Goal: Task Accomplishment & Management: Manage account settings

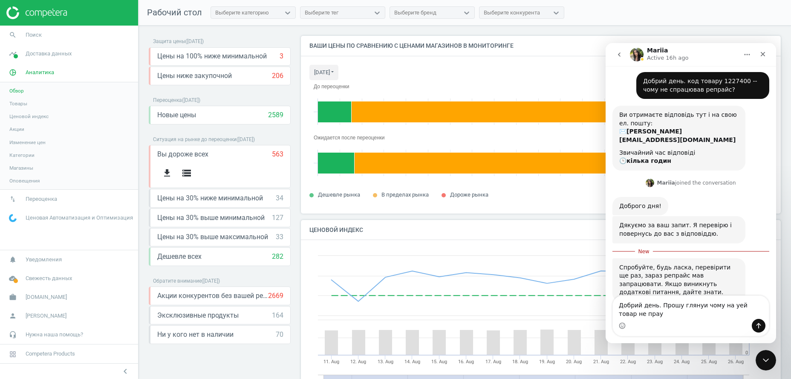
scroll to position [45, 0]
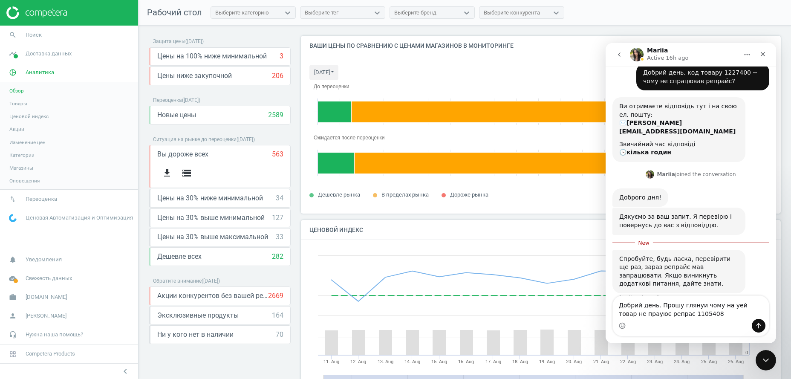
click at [725, 304] on textarea "Добрий день. Прошу глянуи чому на уей товар не прауює репрас 1105408" at bounding box center [691, 307] width 156 height 23
click at [632, 313] on textarea "Добрий день. Прошу глянуи чому на цей товар не прауює репрас 1105408" at bounding box center [691, 307] width 156 height 23
click at [658, 315] on textarea "Добрий день. Прошу глянуи чому на цей товар не працює репрас 1105408" at bounding box center [691, 307] width 156 height 23
click at [722, 312] on textarea "Добрий день. Прошу глянуи чому на цей товар не працює репрайс 1105408" at bounding box center [691, 307] width 156 height 23
type textarea "Добрий день. Прошу глянуи чому на цей товар не працює репрайс 1105408"
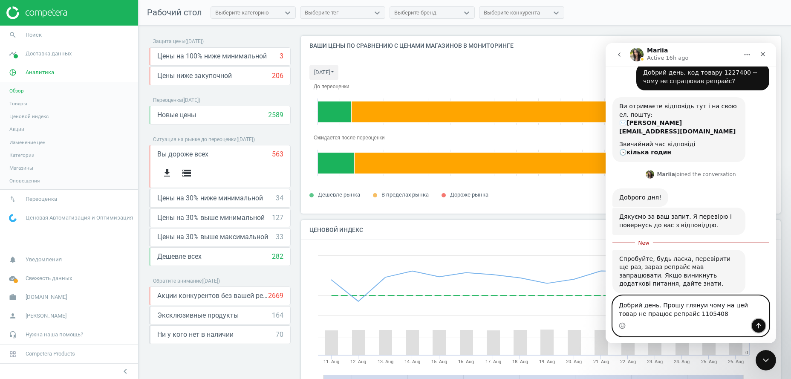
click at [759, 324] on icon "Send a message…" at bounding box center [759, 325] width 7 height 7
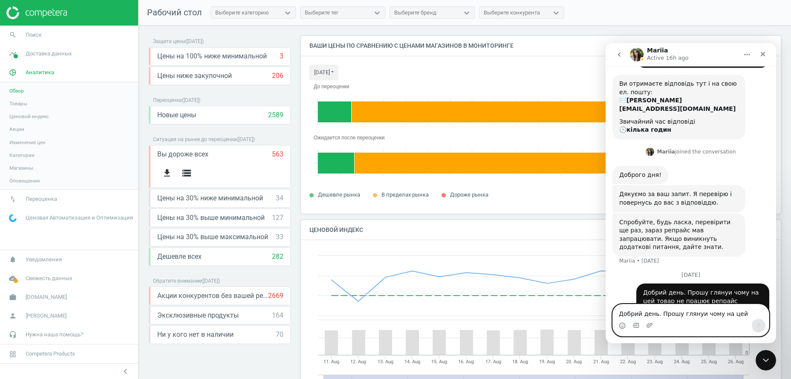
scroll to position [0, 0]
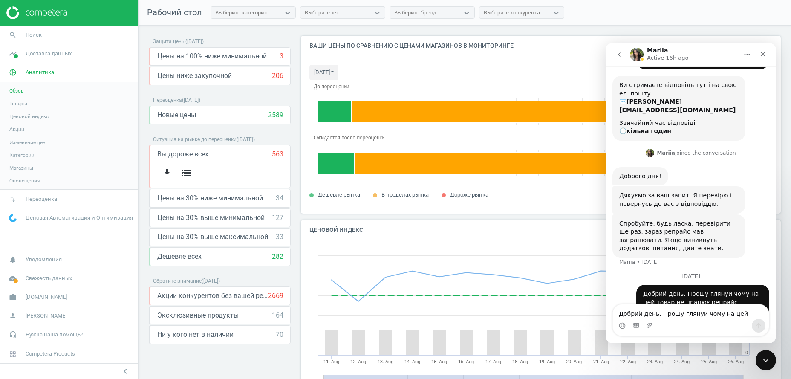
click at [20, 106] on span "Товары" at bounding box center [18, 103] width 18 height 7
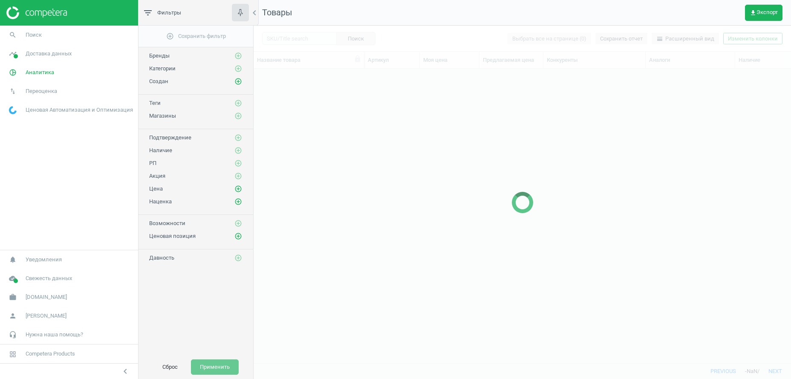
scroll to position [276, 529]
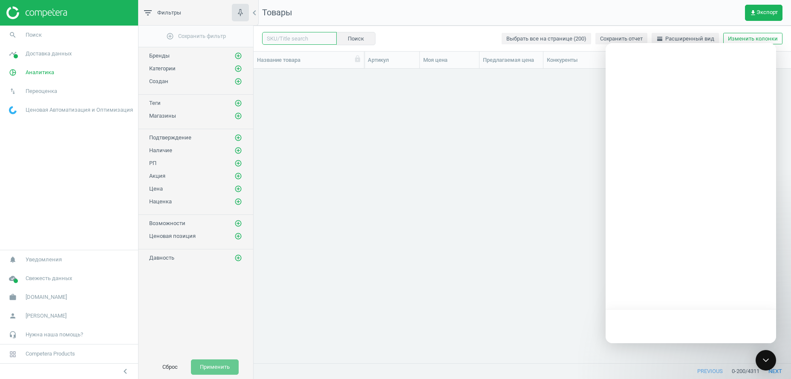
click at [298, 38] on input "text" at bounding box center [299, 38] width 75 height 13
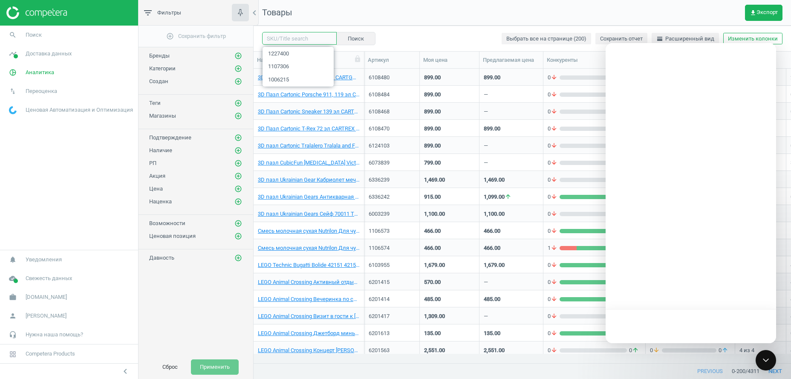
click at [287, 37] on input "text" at bounding box center [299, 38] width 75 height 13
paste input "1106578"
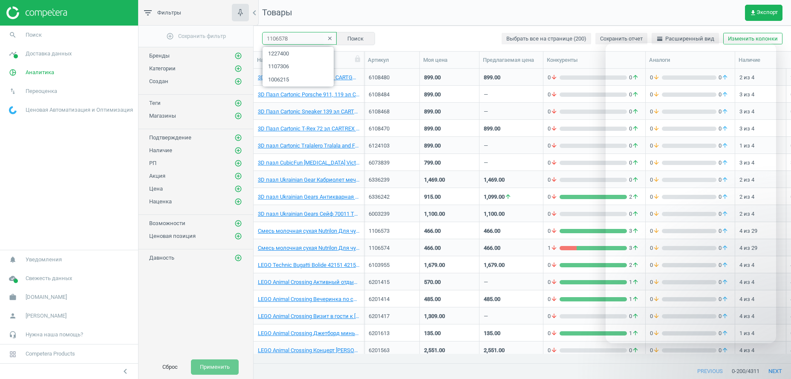
click at [301, 35] on input "1106578" at bounding box center [299, 38] width 75 height 13
type input "1106578"
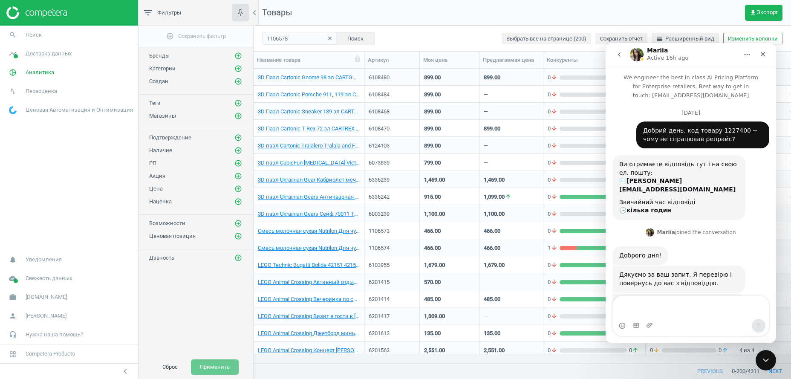
scroll to position [88, 0]
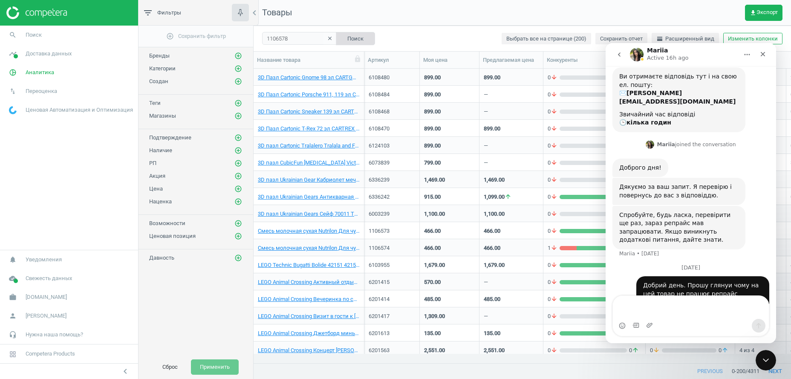
click at [354, 38] on button "Поиск" at bounding box center [355, 38] width 39 height 13
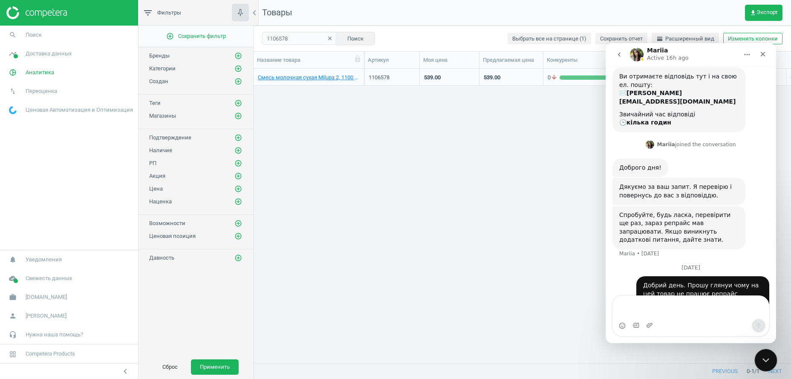
click at [765, 359] on icon "Close Intercom Messenger" at bounding box center [765, 359] width 10 height 10
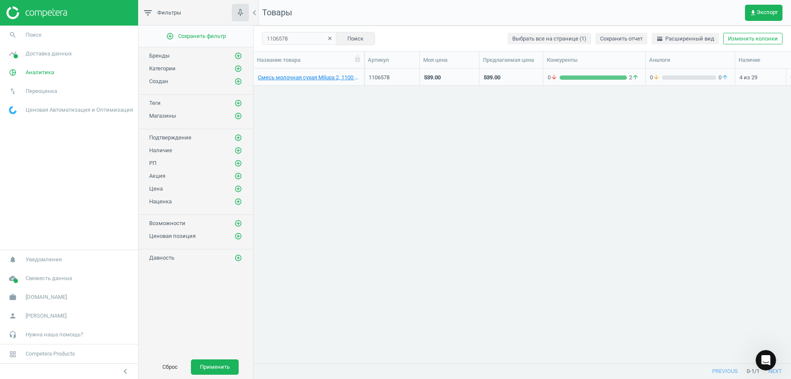
click at [601, 75] on div "0 arrow_downward 2 arrow_upward" at bounding box center [594, 78] width 93 height 8
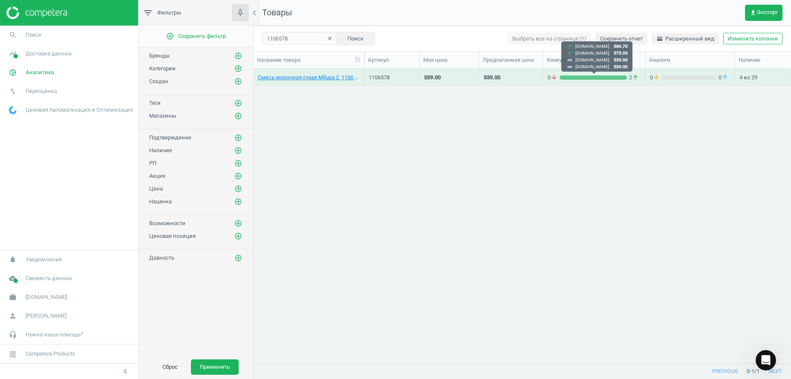
click at [601, 75] on div "0 arrow_downward 2 arrow_upward" at bounding box center [594, 78] width 93 height 8
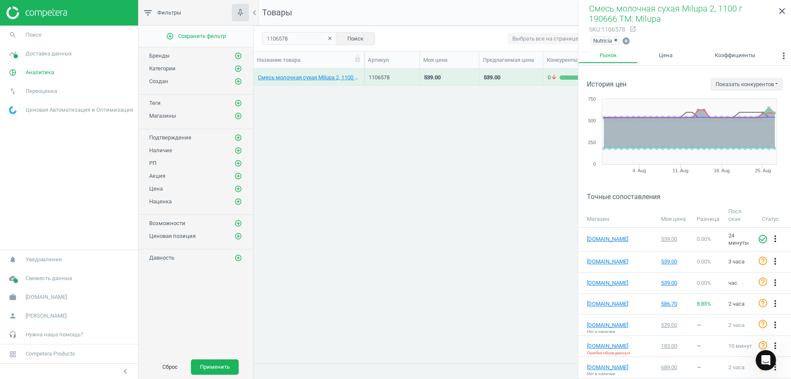
scroll to position [88, 0]
click at [614, 261] on link "[DOMAIN_NAME]" at bounding box center [608, 262] width 43 height 8
click at [327, 39] on icon "clear" at bounding box center [330, 38] width 6 height 6
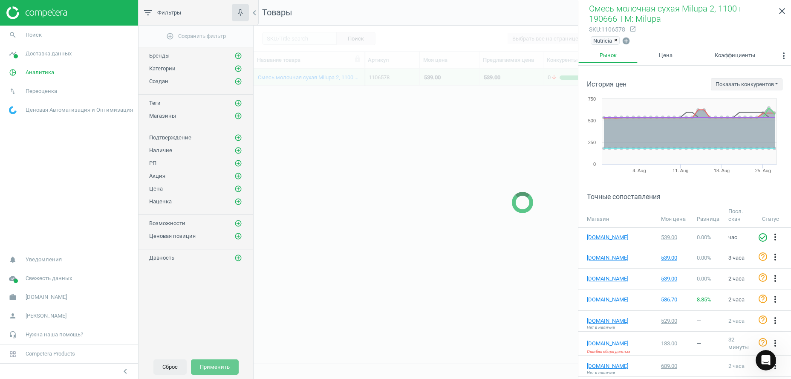
click at [168, 368] on button "Сброс" at bounding box center [169, 366] width 33 height 15
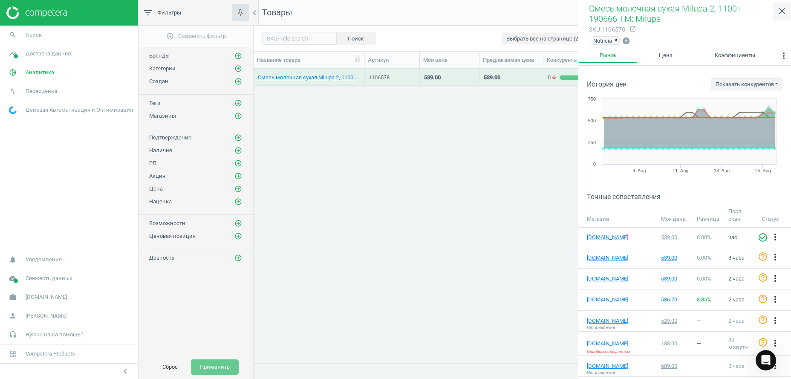
click at [787, 9] on icon "close" at bounding box center [782, 11] width 10 height 10
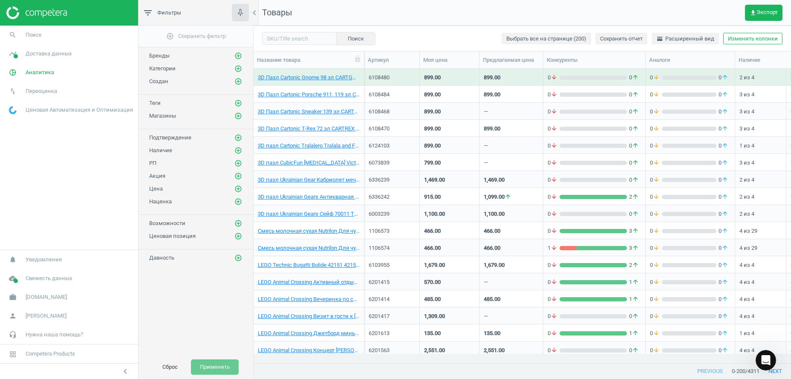
click at [176, 371] on button "Сброс" at bounding box center [169, 366] width 33 height 15
click at [242, 68] on icon "add_circle_outline" at bounding box center [239, 69] width 8 height 8
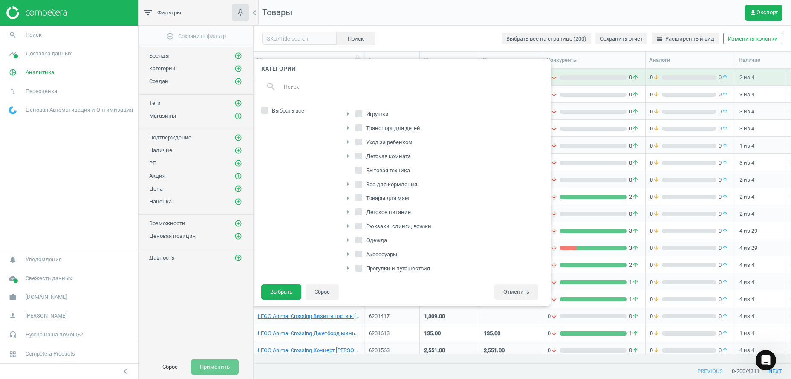
scroll to position [130, 0]
click at [360, 222] on input "Питание" at bounding box center [359, 223] width 6 height 6
checkbox input "true"
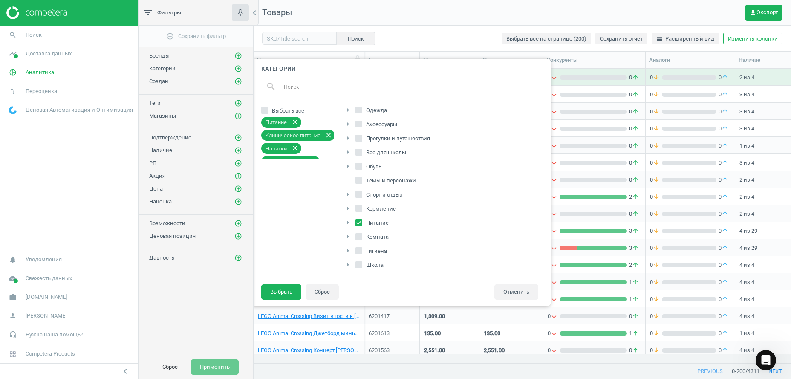
click at [345, 206] on icon "arrow_right" at bounding box center [348, 208] width 10 height 10
click at [288, 292] on button "Выбрать" at bounding box center [281, 291] width 40 height 15
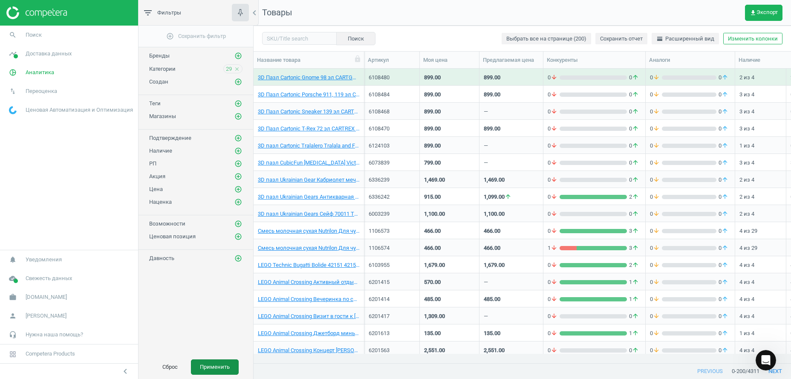
click at [213, 365] on button "Применить" at bounding box center [215, 366] width 48 height 15
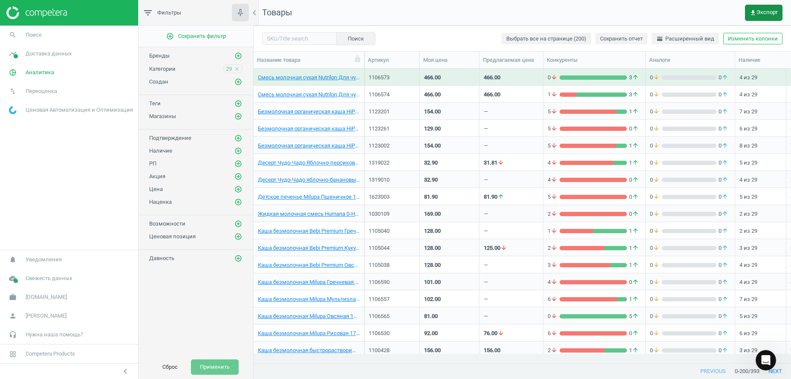
click at [773, 10] on span "get_app Экспорт" at bounding box center [764, 12] width 28 height 7
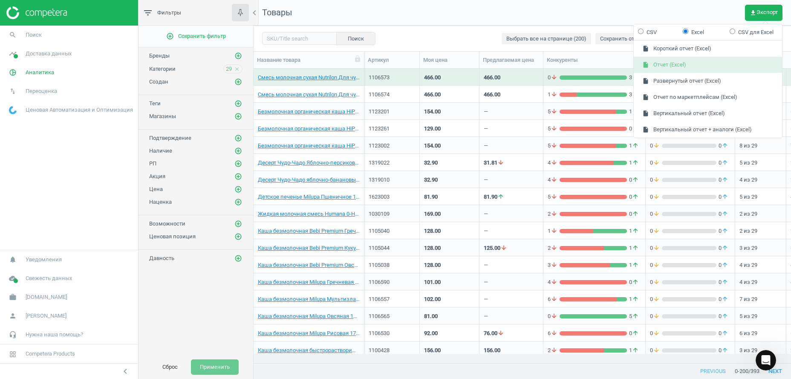
click at [662, 60] on button "insert_drive_file Отчет (Excel)" at bounding box center [708, 65] width 148 height 16
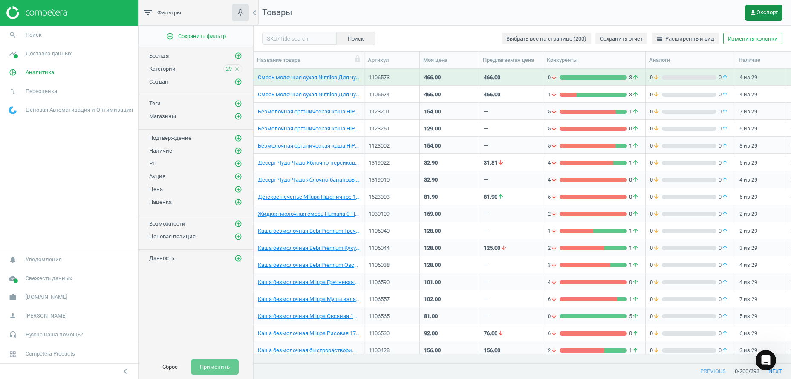
click at [764, 9] on span "get_app Экспорт" at bounding box center [764, 12] width 28 height 7
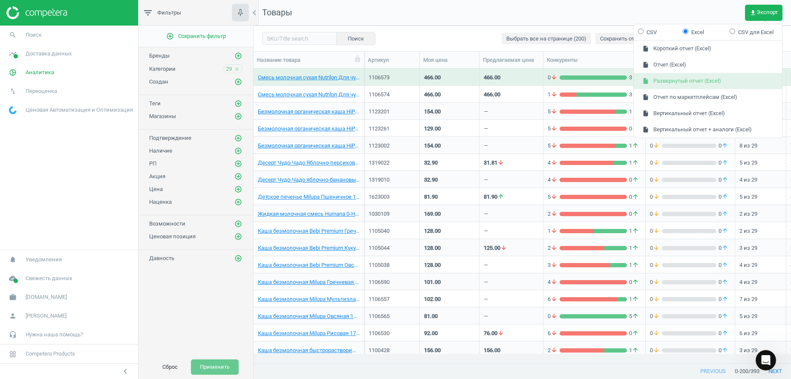
click at [687, 81] on button "insert_drive_file Развернутый отчет (Excel)" at bounding box center [708, 81] width 148 height 16
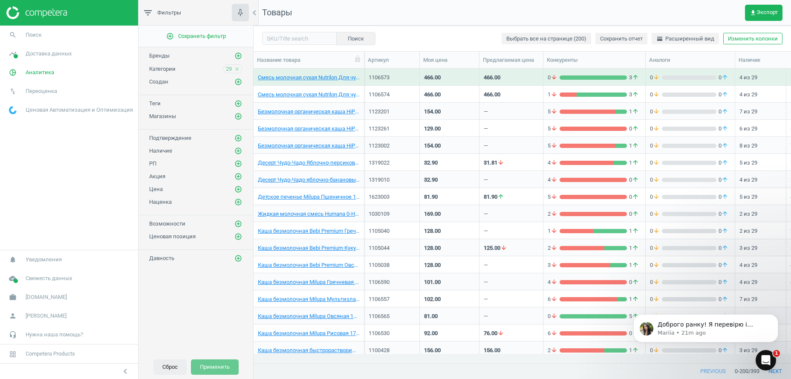
click at [170, 367] on button "Сброс" at bounding box center [169, 366] width 33 height 15
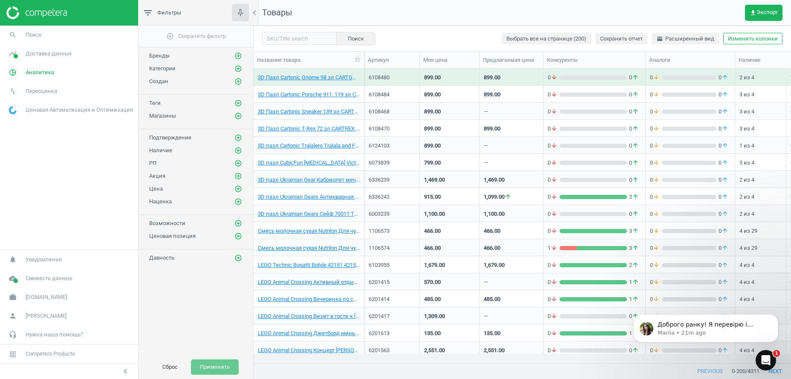
scroll to position [154, 0]
click at [240, 66] on icon "add_circle_outline" at bounding box center [239, 69] width 8 height 8
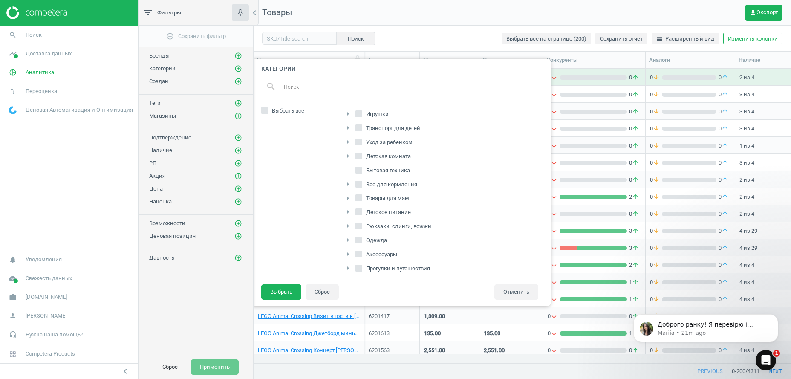
scroll to position [130, 0]
click at [345, 250] on icon "arrow_right" at bounding box center [348, 251] width 10 height 10
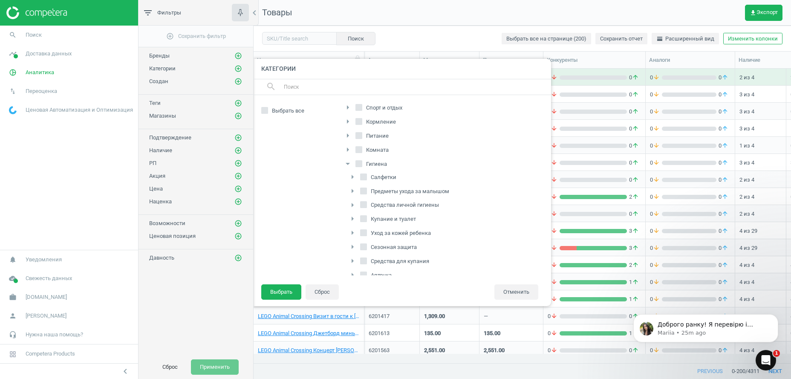
scroll to position [122, 0]
click at [360, 165] on input "Гигиена" at bounding box center [359, 164] width 6 height 6
checkbox input "true"
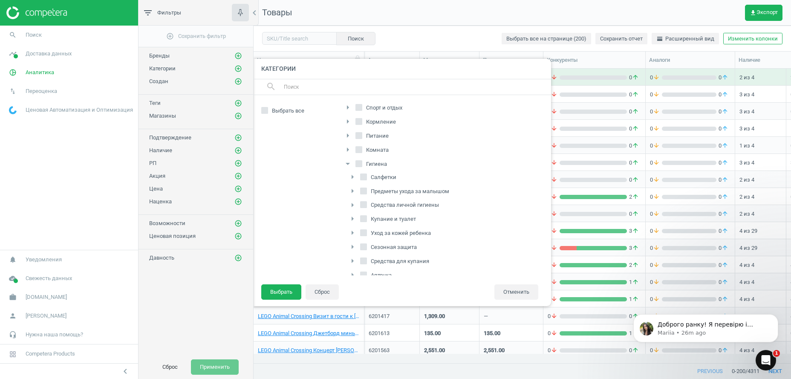
checkbox input "true"
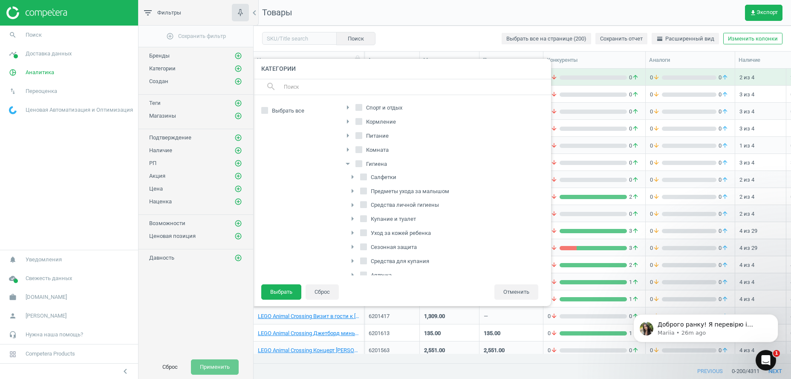
checkbox input "true"
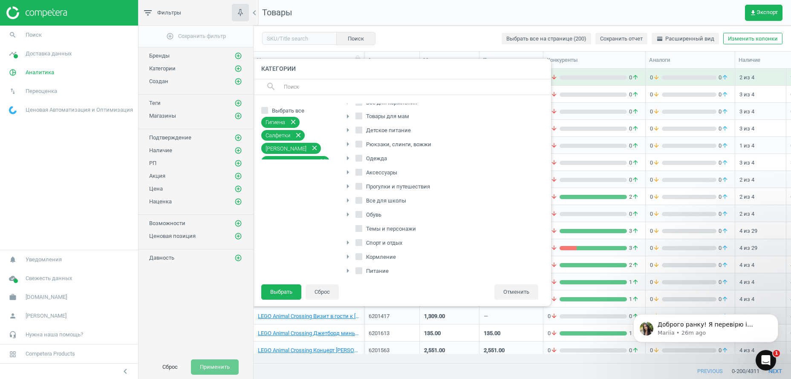
scroll to position [0, 0]
click at [359, 168] on input "Бытовая техника" at bounding box center [359, 170] width 6 height 6
checkbox input "true"
click at [347, 153] on icon "arrow_right" at bounding box center [348, 156] width 10 height 10
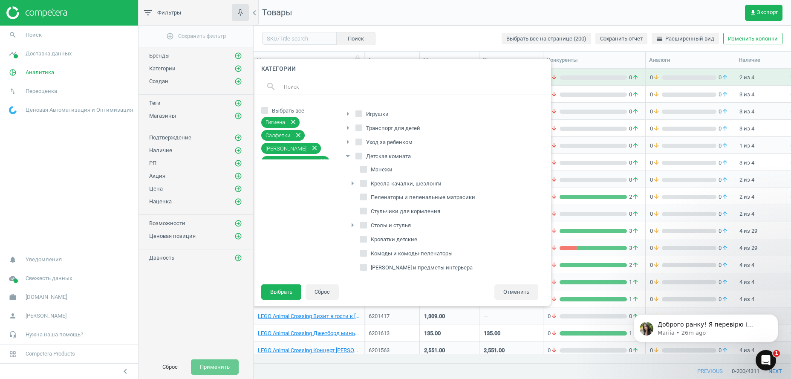
scroll to position [87, 0]
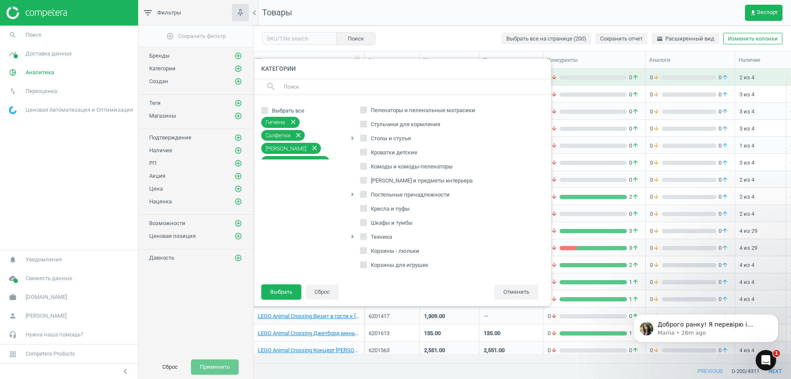
click at [382, 239] on span "Техника" at bounding box center [381, 237] width 25 height 8
click at [367, 239] on input "Техника" at bounding box center [364, 237] width 6 height 6
checkbox input "true"
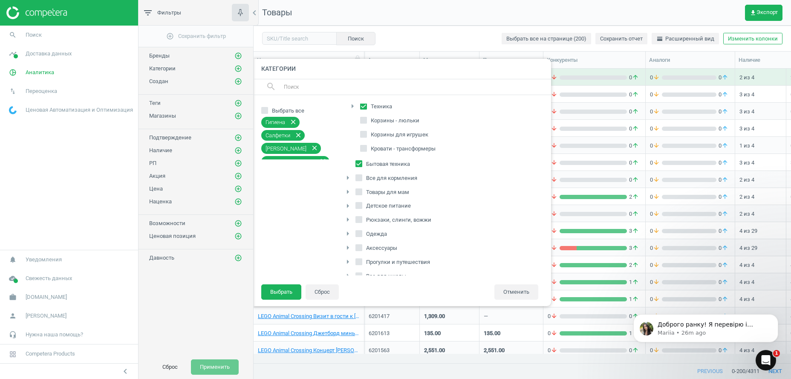
scroll to position [261, 0]
click at [290, 290] on button "Выбрать" at bounding box center [281, 291] width 40 height 15
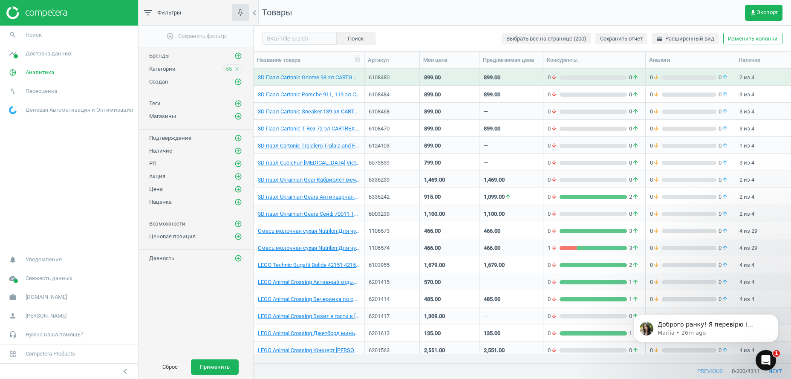
drag, startPoint x: 220, startPoint y: 368, endPoint x: 248, endPoint y: 356, distance: 30.2
click at [220, 368] on button "Применить" at bounding box center [215, 366] width 48 height 15
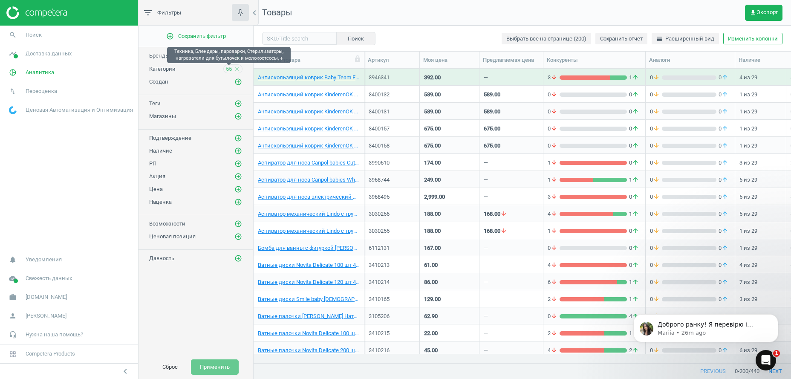
click at [229, 71] on span "55" at bounding box center [229, 69] width 6 height 8
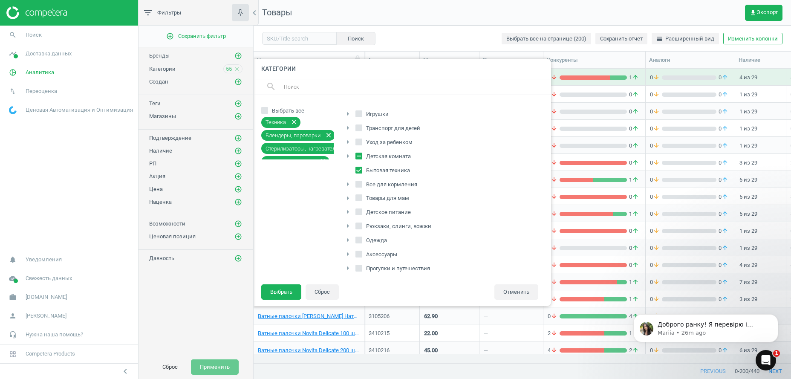
scroll to position [154, 0]
click at [361, 183] on input "Все для кормления" at bounding box center [359, 184] width 6 height 6
checkbox input "true"
click at [360, 198] on input "Товары для мам" at bounding box center [359, 198] width 6 height 6
checkbox input "true"
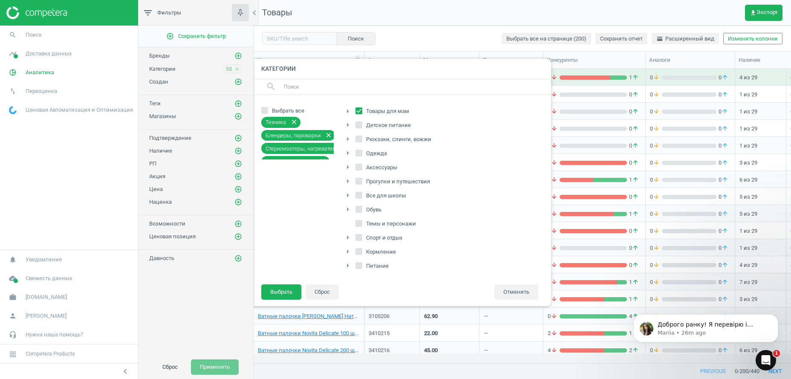
scroll to position [130, 0]
click at [346, 237] on icon "arrow_right" at bounding box center [348, 237] width 10 height 10
click at [353, 221] on icon "arrow_right" at bounding box center [352, 221] width 10 height 10
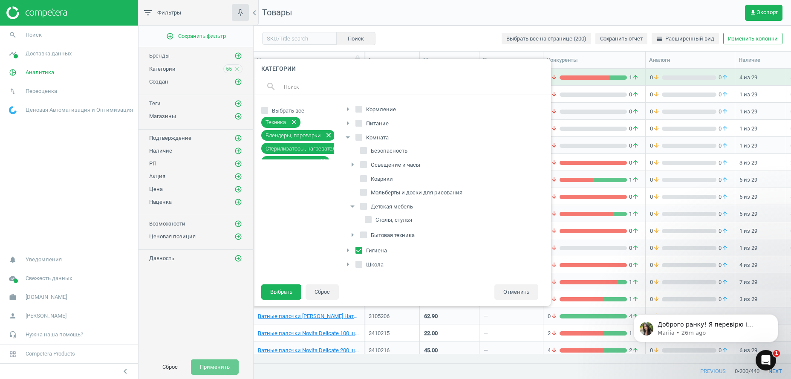
click at [352, 235] on icon "arrow_right" at bounding box center [352, 235] width 10 height 10
click at [365, 235] on input "Бытовая техника" at bounding box center [364, 235] width 6 height 6
checkbox input "true"
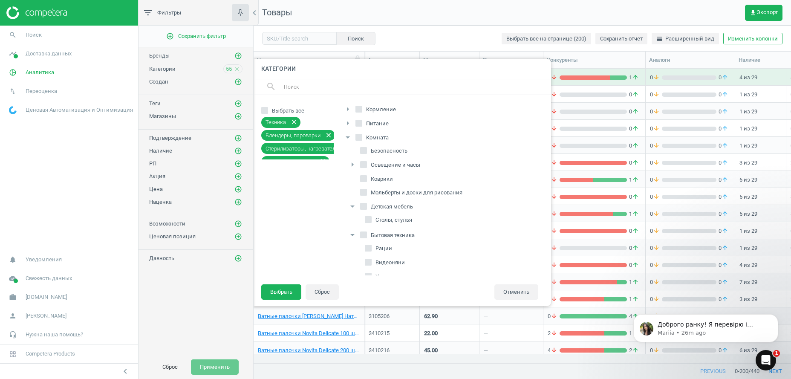
checkbox input "true"
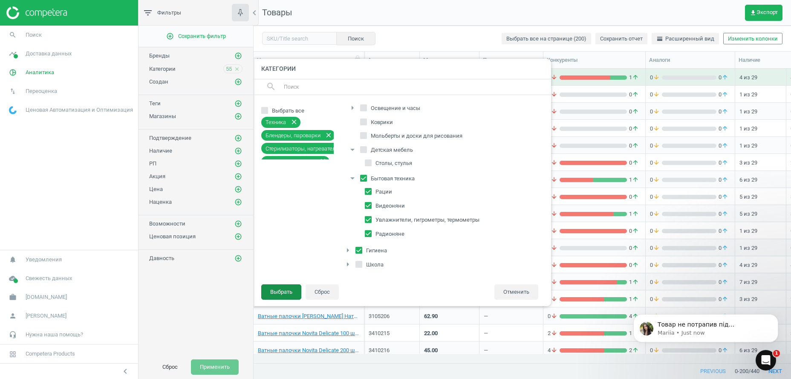
click at [282, 292] on button "Выбрать" at bounding box center [281, 291] width 40 height 15
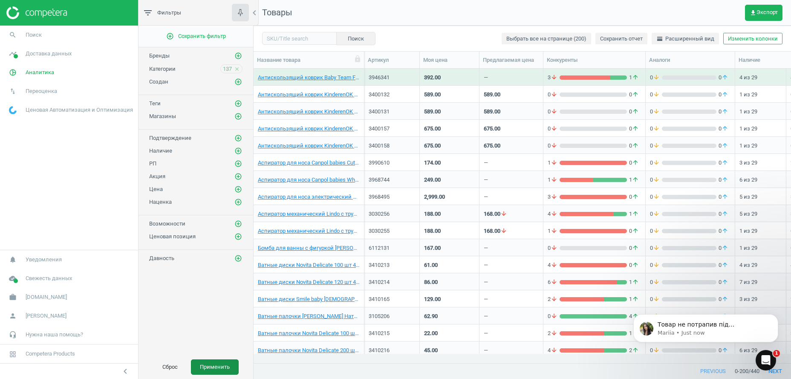
click at [217, 369] on button "Применить" at bounding box center [215, 366] width 48 height 15
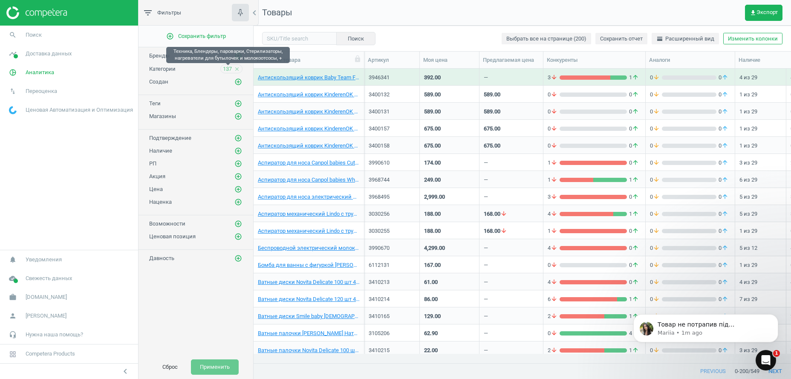
click at [228, 69] on span "137" at bounding box center [227, 69] width 9 height 8
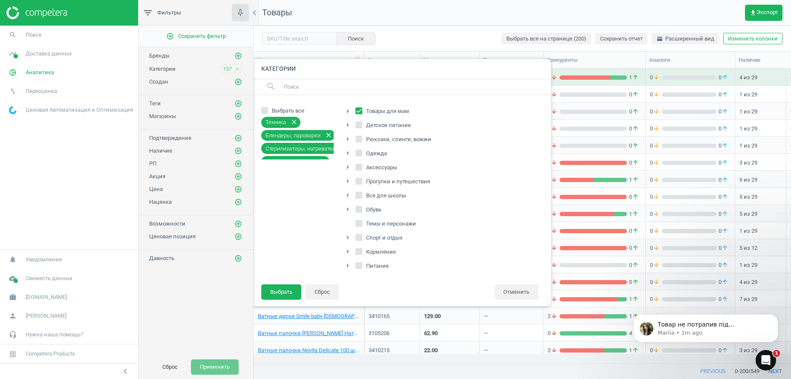
scroll to position [130, 0]
click at [348, 208] on icon "arrow_right" at bounding box center [348, 208] width 10 height 10
click at [348, 208] on icon "arrow_drop_down" at bounding box center [348, 208] width 10 height 10
click at [363, 208] on label "Кормление" at bounding box center [377, 209] width 42 height 12
click at [362, 208] on input "Кормление" at bounding box center [359, 209] width 6 height 6
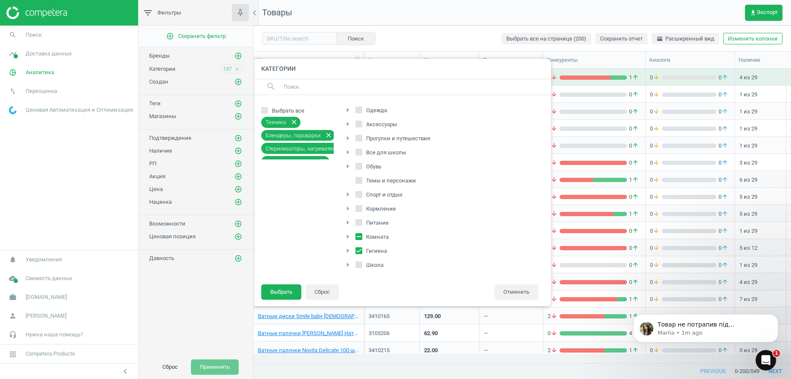
checkbox input "true"
click at [285, 290] on button "Выбрать" at bounding box center [281, 291] width 40 height 15
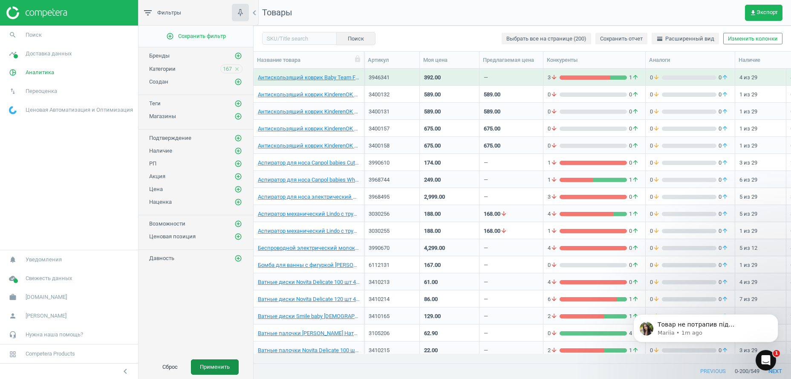
click at [226, 365] on button "Применить" at bounding box center [215, 366] width 48 height 15
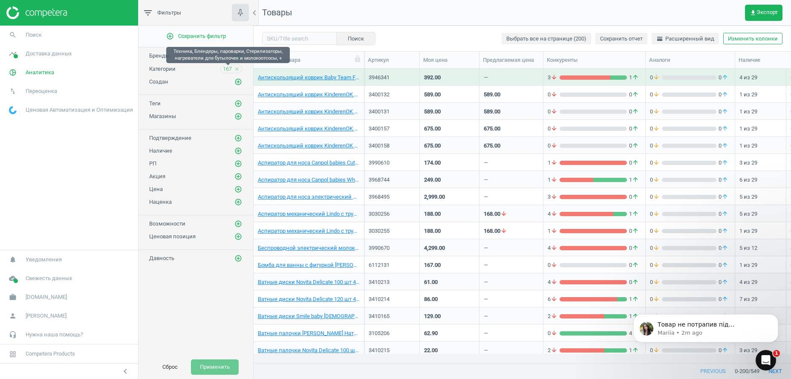
click at [226, 68] on span "167" at bounding box center [227, 69] width 9 height 8
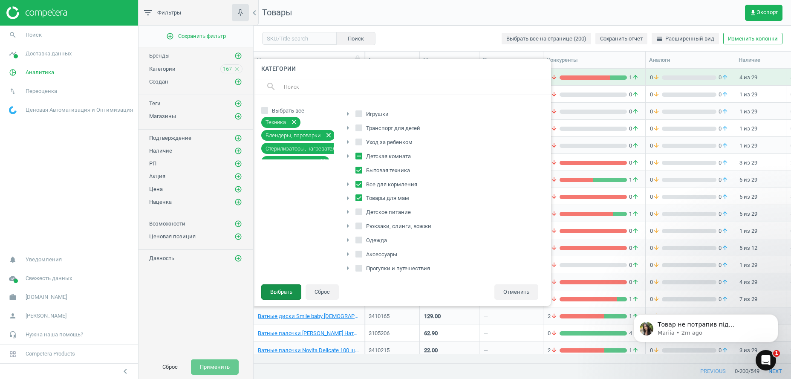
click at [272, 291] on button "Выбрать" at bounding box center [281, 291] width 40 height 15
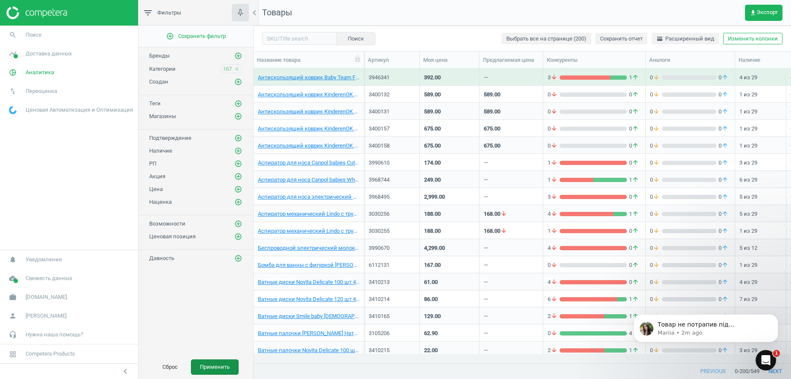
click at [214, 368] on button "Применить" at bounding box center [215, 366] width 48 height 15
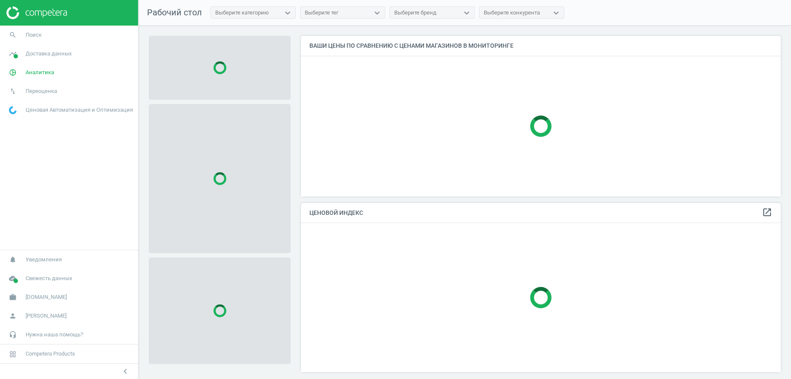
scroll to position [170, 481]
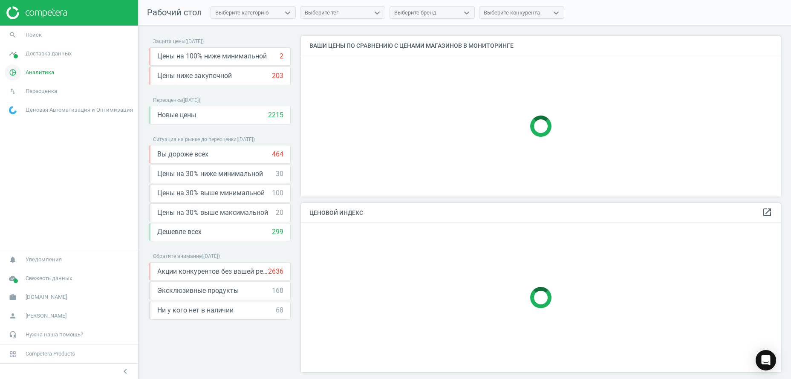
click at [43, 71] on span "Аналитика" at bounding box center [40, 73] width 29 height 8
click at [22, 106] on span "Товары" at bounding box center [18, 103] width 18 height 7
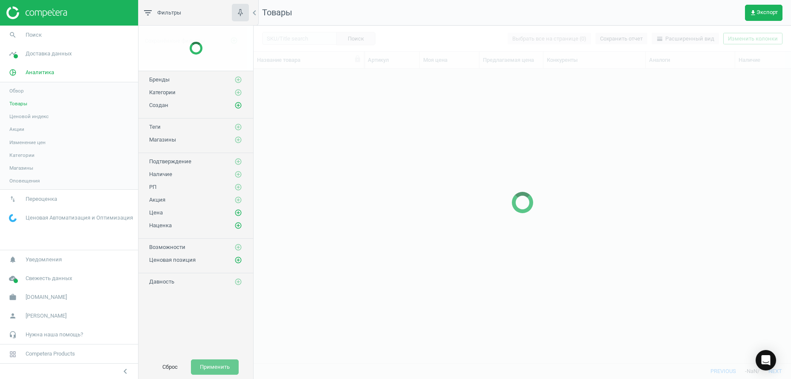
scroll to position [276, 529]
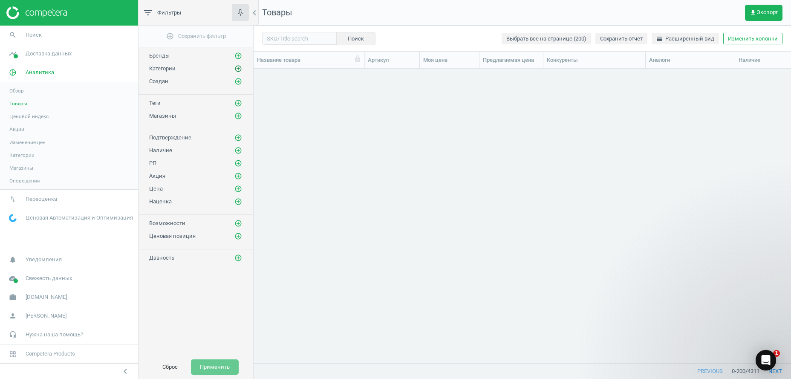
click at [240, 69] on icon "add_circle_outline" at bounding box center [239, 69] width 8 height 8
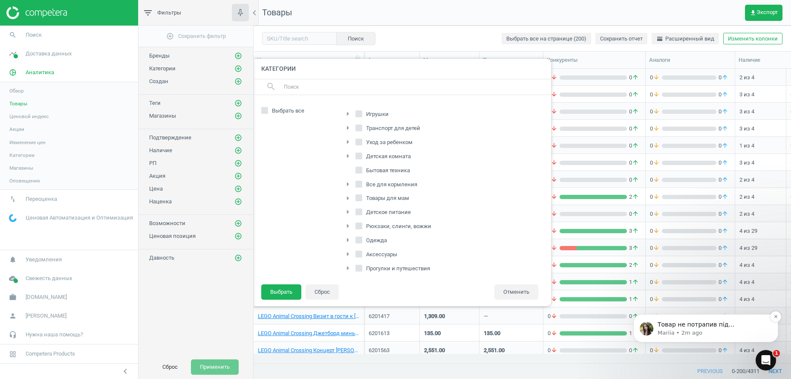
scroll to position [0, 0]
click at [715, 330] on p "Mariia • 2m ago" at bounding box center [713, 333] width 110 height 8
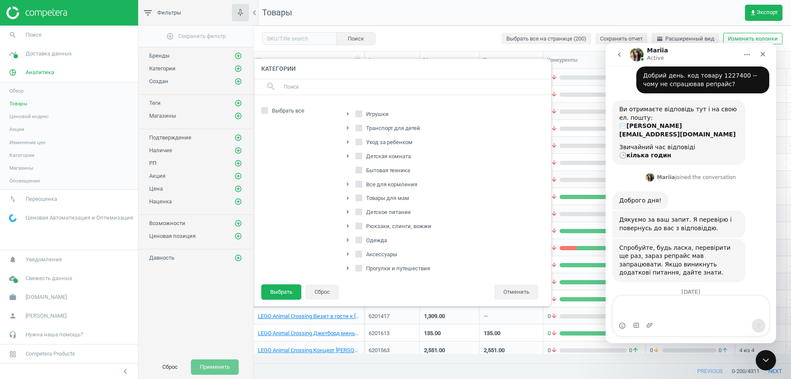
scroll to position [191, 0]
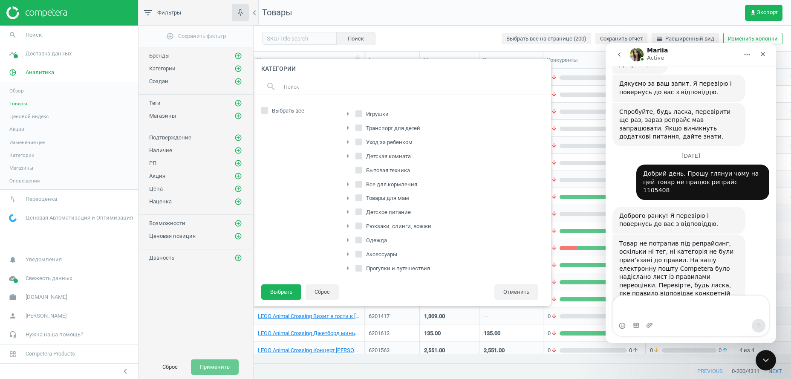
click at [648, 310] on textarea "Message…" at bounding box center [691, 307] width 156 height 23
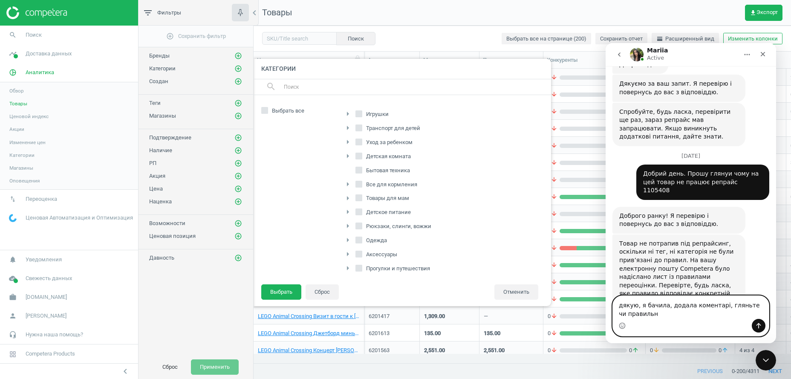
scroll to position [200, 0]
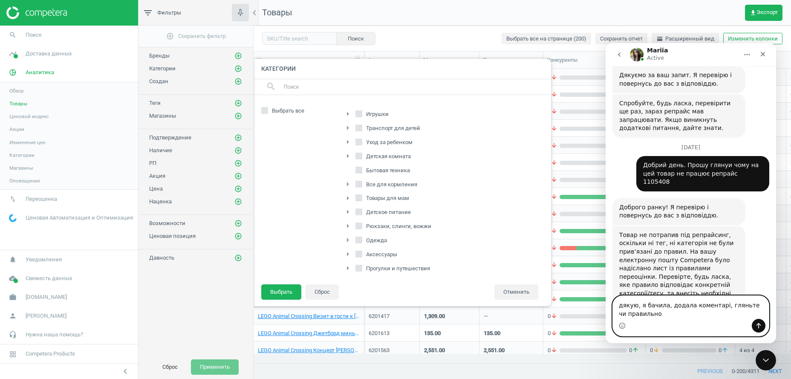
type textarea "дякую, я бачила, додала коментарі, гляньте чи правильно"
click at [759, 327] on icon "Send a message…" at bounding box center [759, 325] width 7 height 7
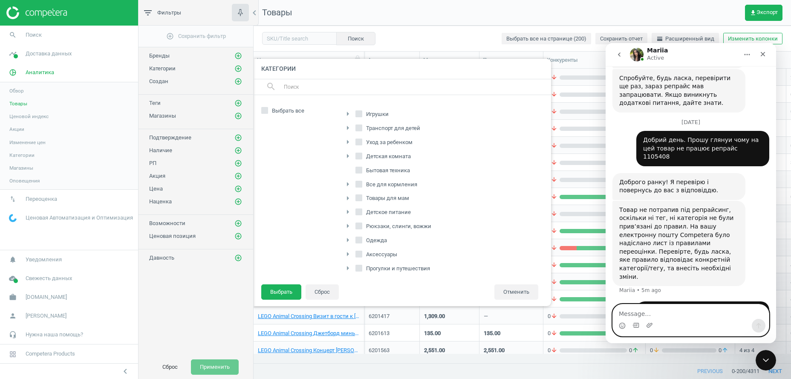
scroll to position [130, 0]
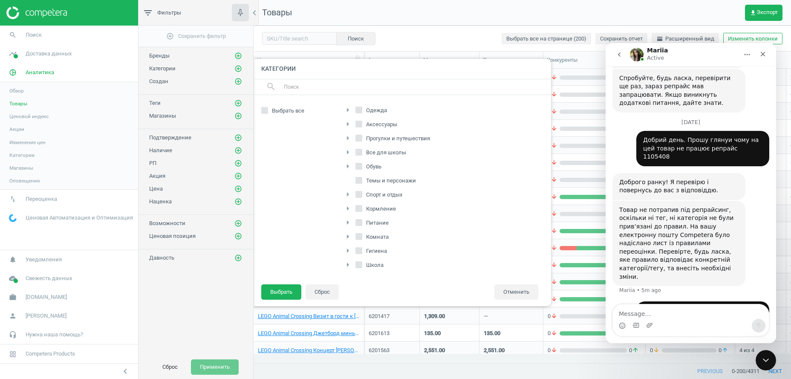
click at [360, 221] on input "Питание" at bounding box center [359, 223] width 6 height 6
checkbox input "true"
click at [356, 203] on div "arrow_right Кормление" at bounding box center [389, 209] width 93 height 12
click at [358, 205] on icon at bounding box center [359, 208] width 7 height 7
click at [358, 206] on input "Кормление" at bounding box center [359, 209] width 6 height 6
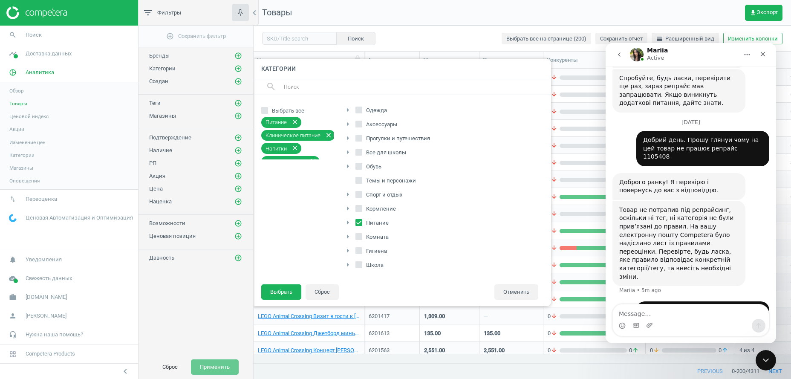
checkbox input "true"
click at [359, 247] on icon at bounding box center [359, 250] width 7 height 7
click at [359, 248] on input "Гигиена" at bounding box center [359, 251] width 6 height 6
checkbox input "true"
click at [347, 235] on icon "arrow_right" at bounding box center [348, 237] width 10 height 10
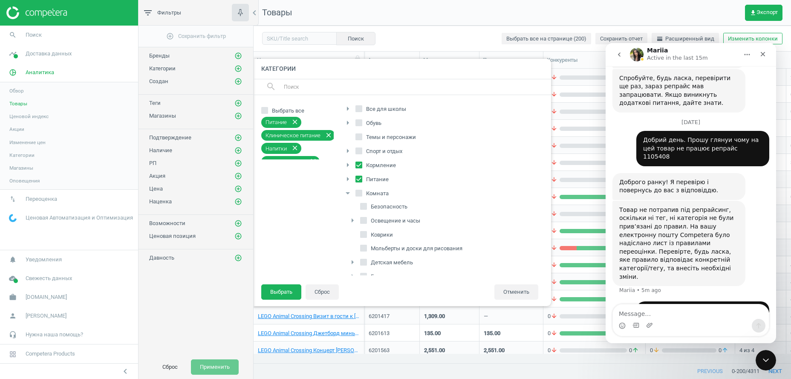
scroll to position [215, 0]
click at [353, 235] on icon "arrow_right" at bounding box center [352, 235] width 10 height 10
click at [362, 233] on input "Бытовая техника" at bounding box center [364, 235] width 6 height 6
checkbox input "true"
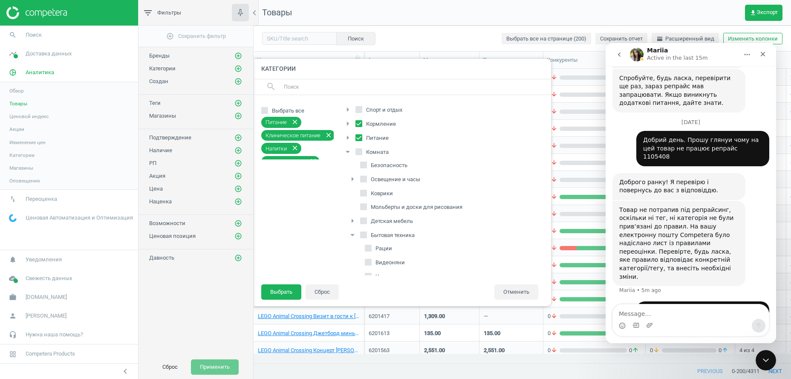
checkbox input "true"
click at [290, 288] on button "Выбрать" at bounding box center [281, 291] width 40 height 15
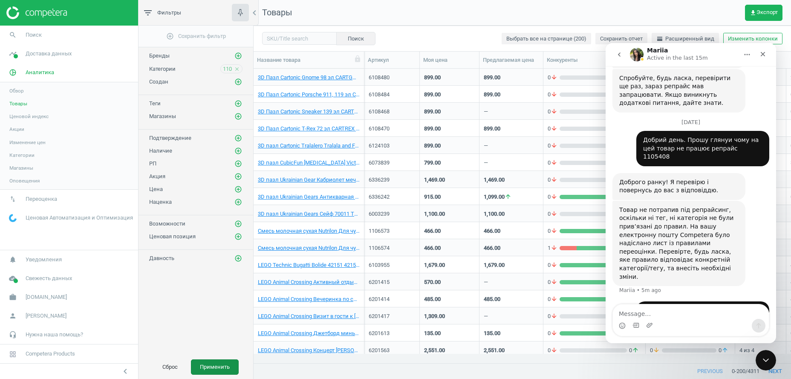
click at [217, 368] on button "Применить" at bounding box center [215, 366] width 48 height 15
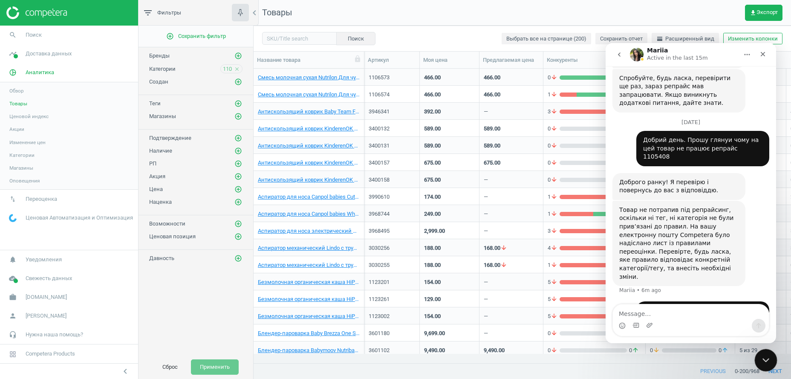
click at [768, 361] on icon "Close Intercom Messenger" at bounding box center [765, 359] width 10 height 10
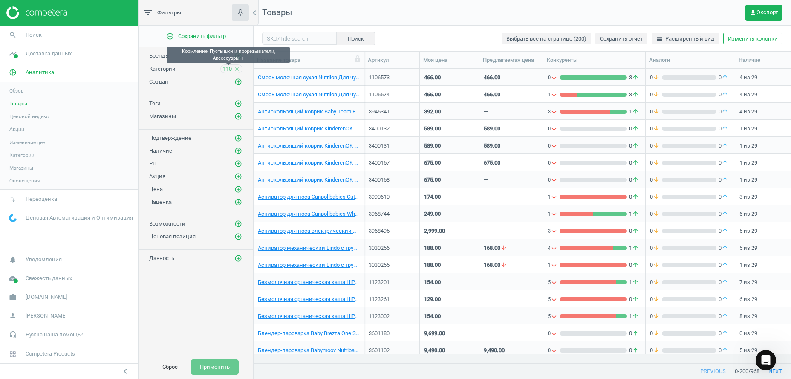
click at [226, 70] on span "110" at bounding box center [227, 69] width 9 height 8
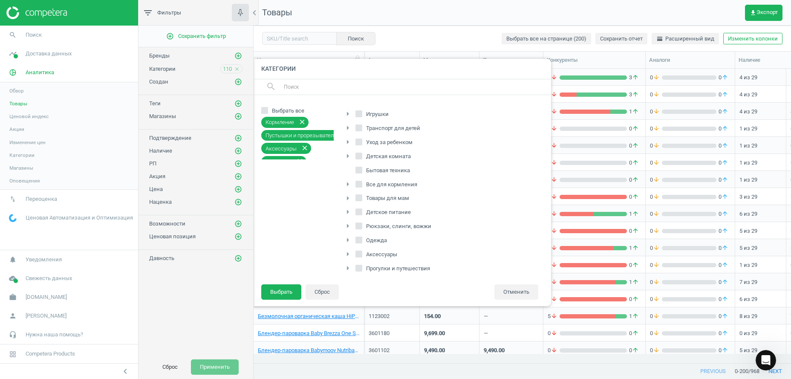
scroll to position [130, 0]
click at [361, 222] on input "Питание" at bounding box center [359, 223] width 6 height 6
checkbox input "false"
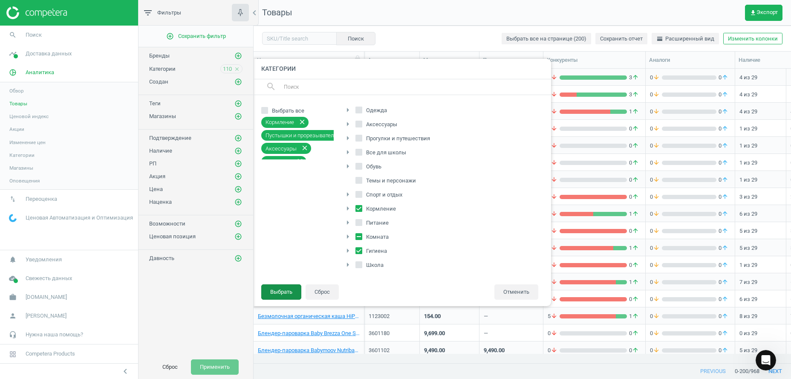
click at [288, 294] on button "Выбрать" at bounding box center [281, 291] width 40 height 15
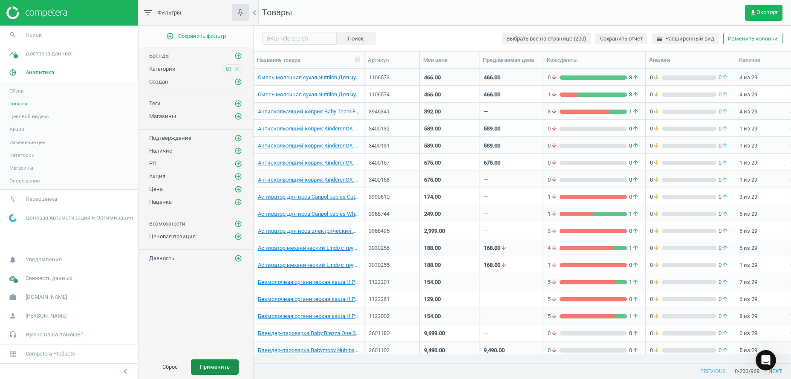
click at [218, 369] on button "Применить" at bounding box center [215, 366] width 48 height 15
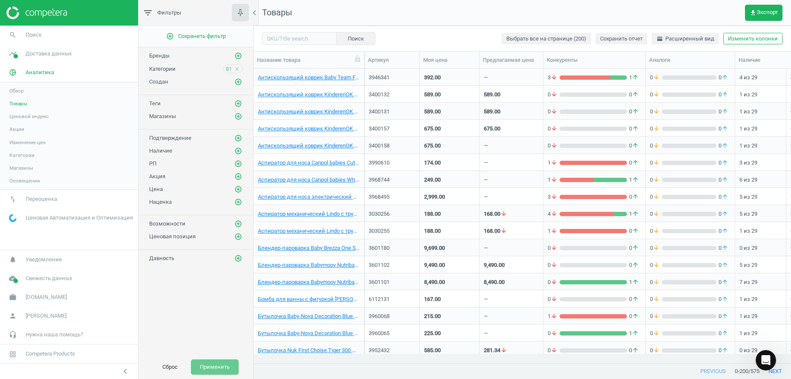
click at [231, 72] on span "81" at bounding box center [229, 69] width 6 height 8
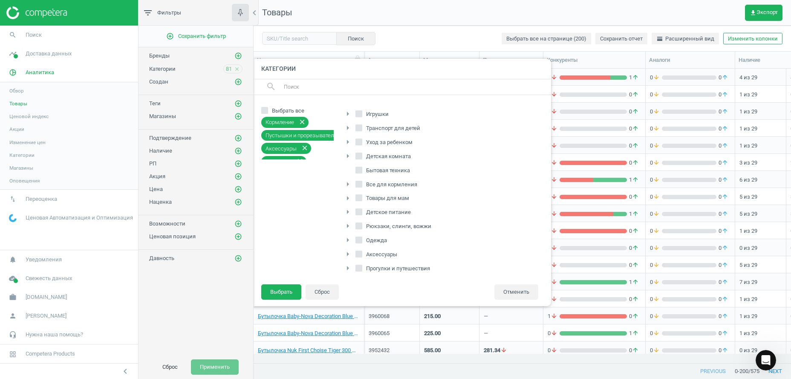
click at [362, 143] on input "Уход за ребенком" at bounding box center [359, 142] width 6 height 6
checkbox input "true"
click at [363, 184] on label "Все для кормления" at bounding box center [388, 185] width 64 height 12
click at [362, 184] on input "Все для кормления" at bounding box center [359, 184] width 6 height 6
checkbox input "true"
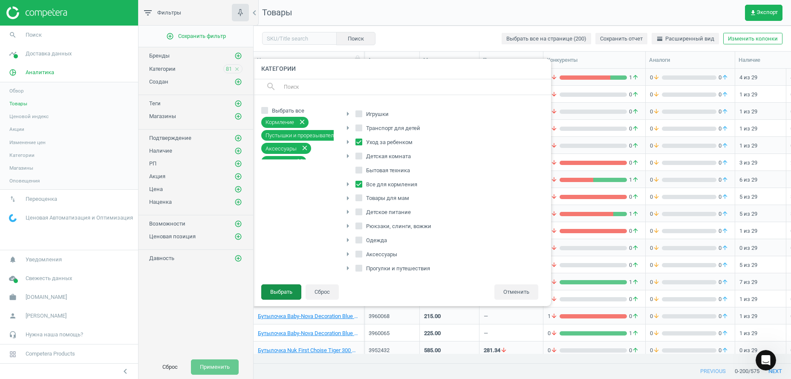
click at [296, 293] on button "Выбрать" at bounding box center [281, 291] width 40 height 15
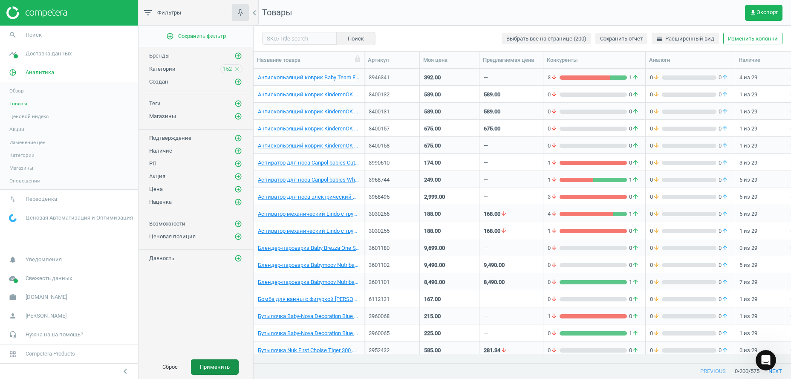
click at [224, 367] on button "Применить" at bounding box center [215, 366] width 48 height 15
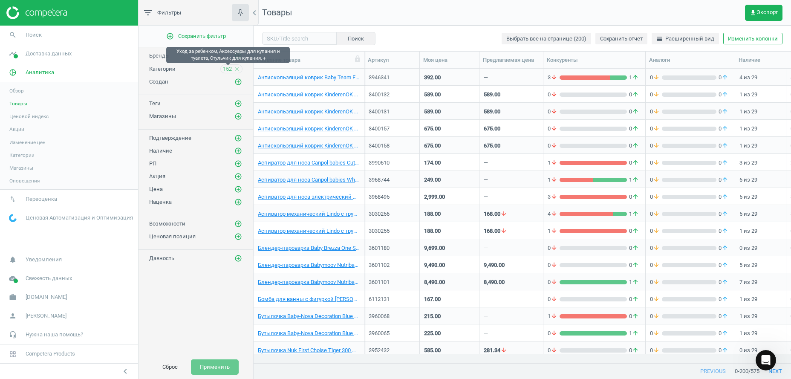
click at [228, 69] on span "152" at bounding box center [227, 69] width 9 height 8
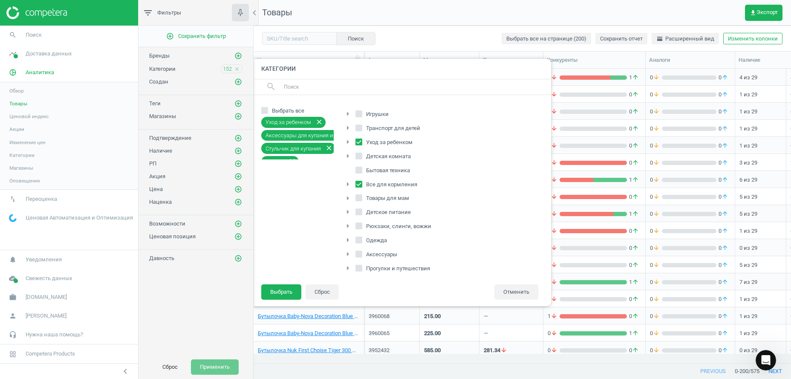
click at [360, 199] on input "Товары для мам" at bounding box center [359, 198] width 6 height 6
checkbox input "true"
click at [346, 211] on icon "arrow_right" at bounding box center [348, 211] width 10 height 10
click at [346, 211] on icon "arrow_drop_down" at bounding box center [348, 211] width 10 height 10
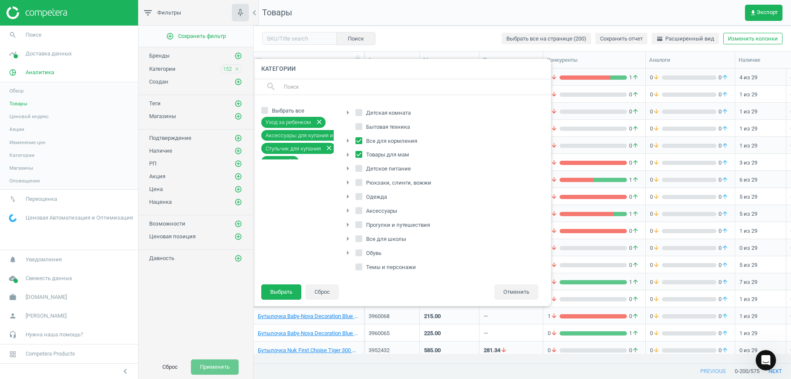
scroll to position [130, 0]
click at [352, 262] on icon "arrow_right" at bounding box center [348, 265] width 10 height 10
drag, startPoint x: 354, startPoint y: 262, endPoint x: 362, endPoint y: 263, distance: 8.5
click at [353, 263] on icon "arrow_right" at bounding box center [352, 263] width 10 height 10
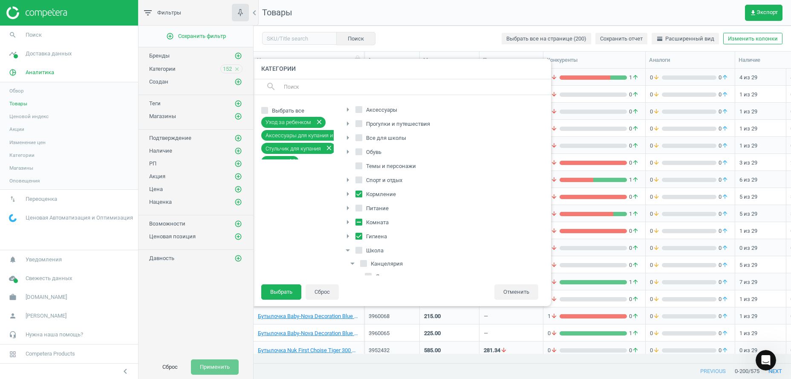
scroll to position [159, 0]
click at [351, 249] on icon "arrow_drop_down" at bounding box center [352, 249] width 10 height 10
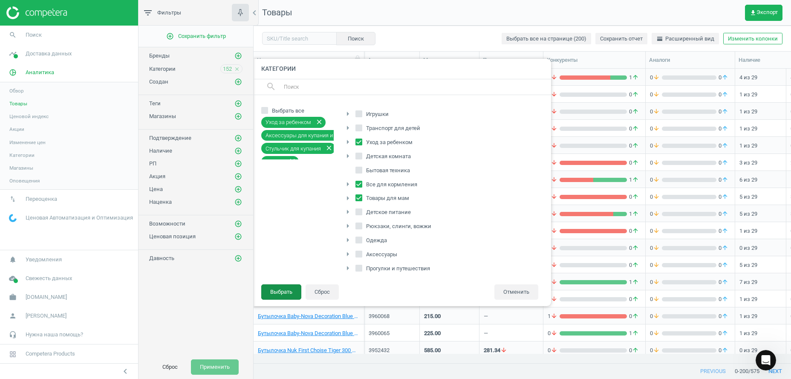
click at [283, 295] on button "Выбрать" at bounding box center [281, 291] width 40 height 15
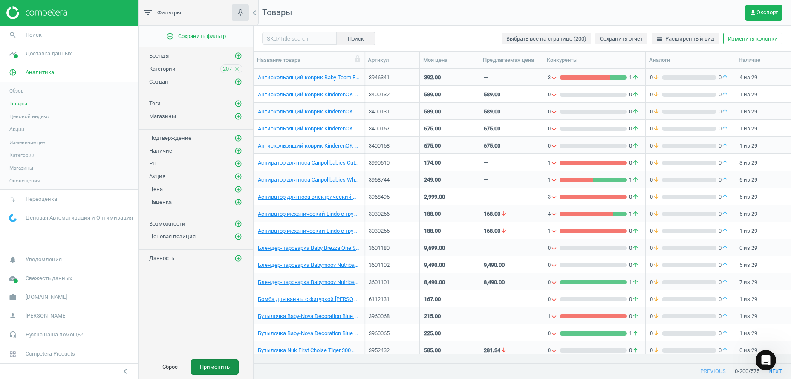
click at [220, 368] on button "Применить" at bounding box center [215, 366] width 48 height 15
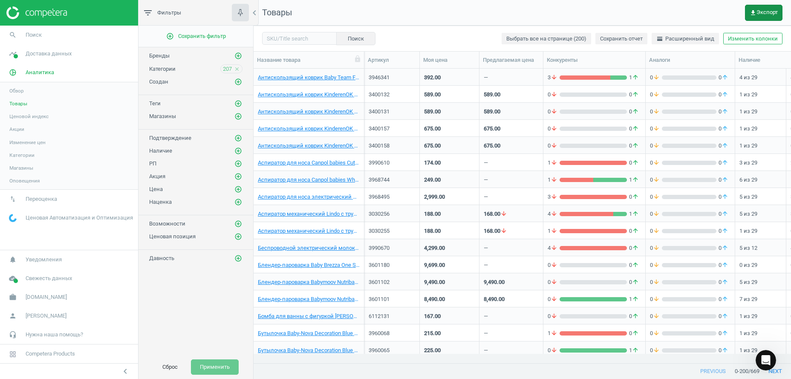
click at [765, 11] on span "get_app Экспорт" at bounding box center [764, 12] width 28 height 7
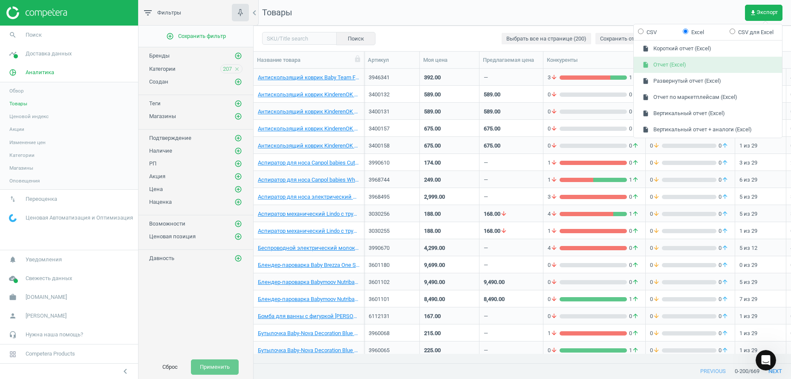
click at [680, 68] on button "insert_drive_file Отчет (Excel)" at bounding box center [708, 65] width 148 height 16
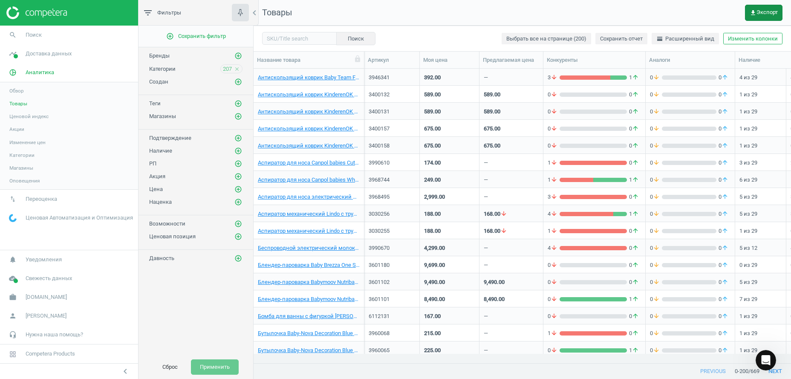
click at [773, 12] on span "get_app Экспорт" at bounding box center [764, 12] width 28 height 7
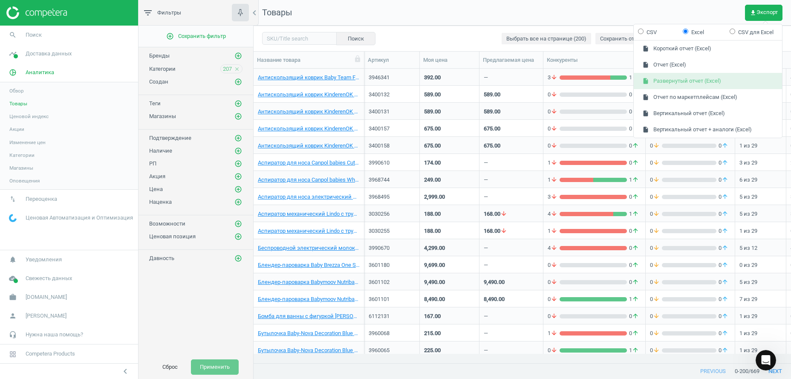
click at [679, 81] on button "insert_drive_file Развернутый отчет (Excel)" at bounding box center [708, 81] width 148 height 16
